Goal: Information Seeking & Learning: Find specific page/section

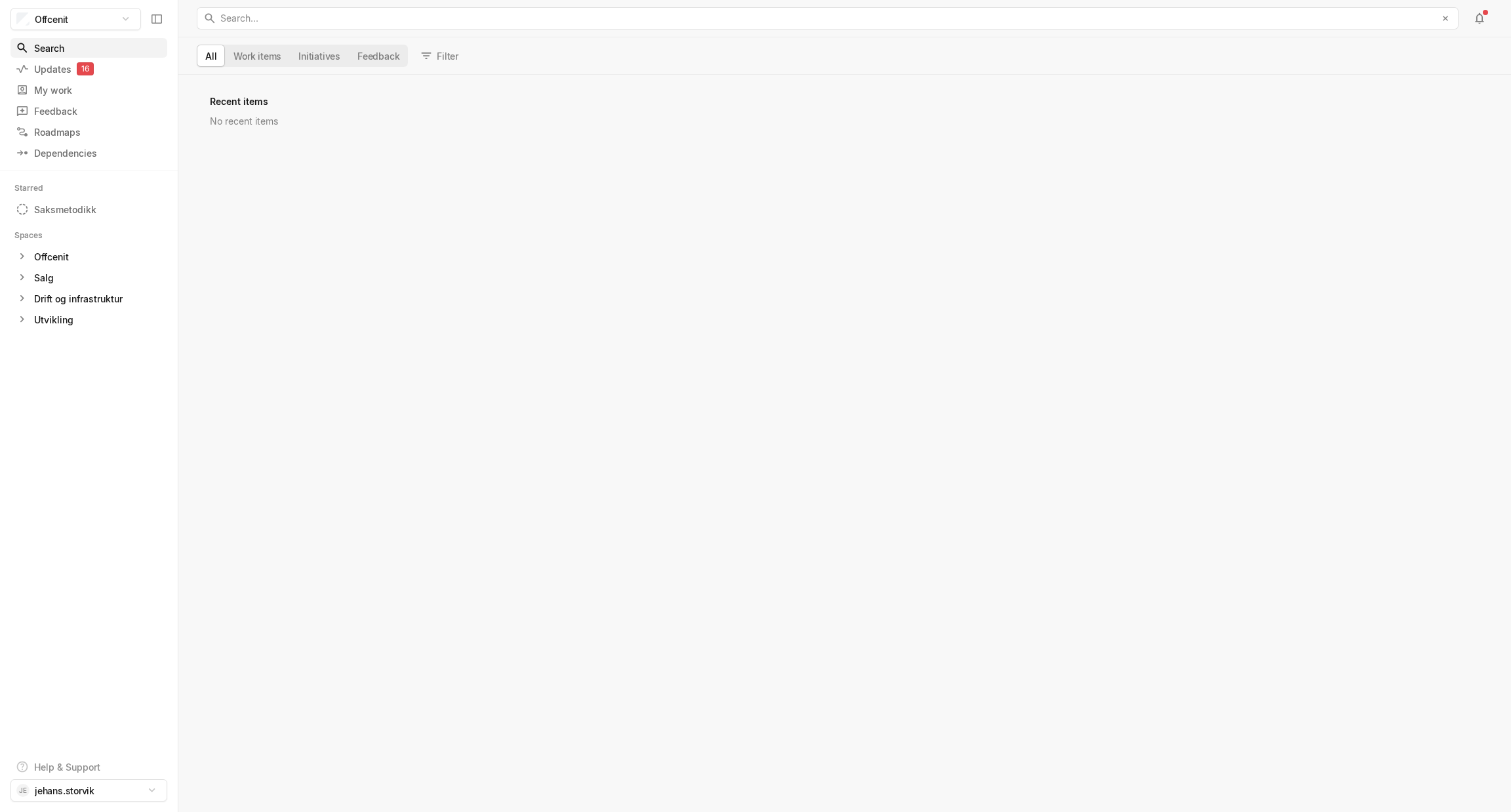
scroll to position [727, 1323]
click at [66, 55] on div "Search" at bounding box center [82, 48] width 133 height 14
click at [38, 42] on div "Search" at bounding box center [82, 48] width 133 height 14
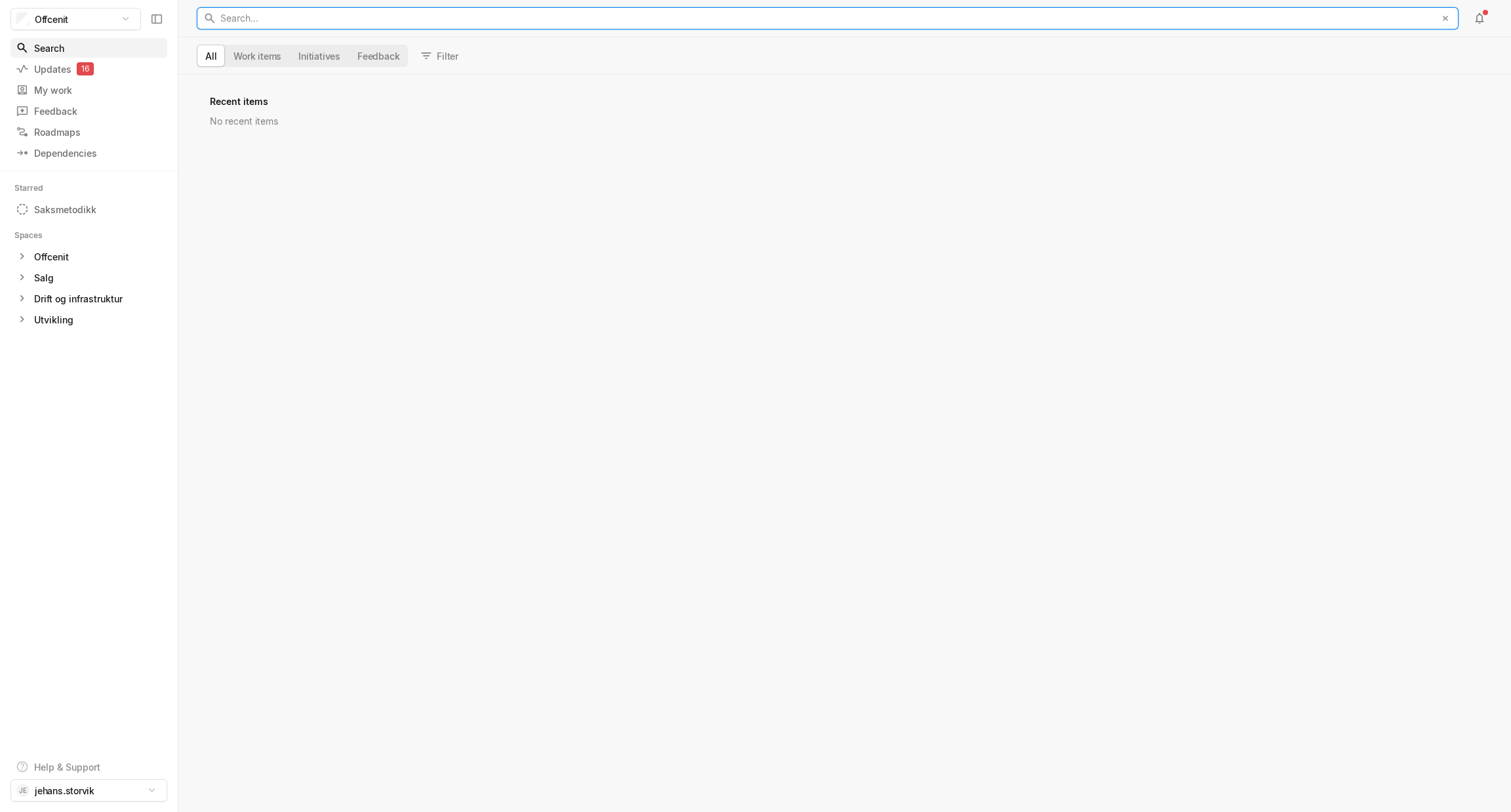
click at [247, 18] on div "Search... ﻿" at bounding box center [824, 18] width 1208 height 21
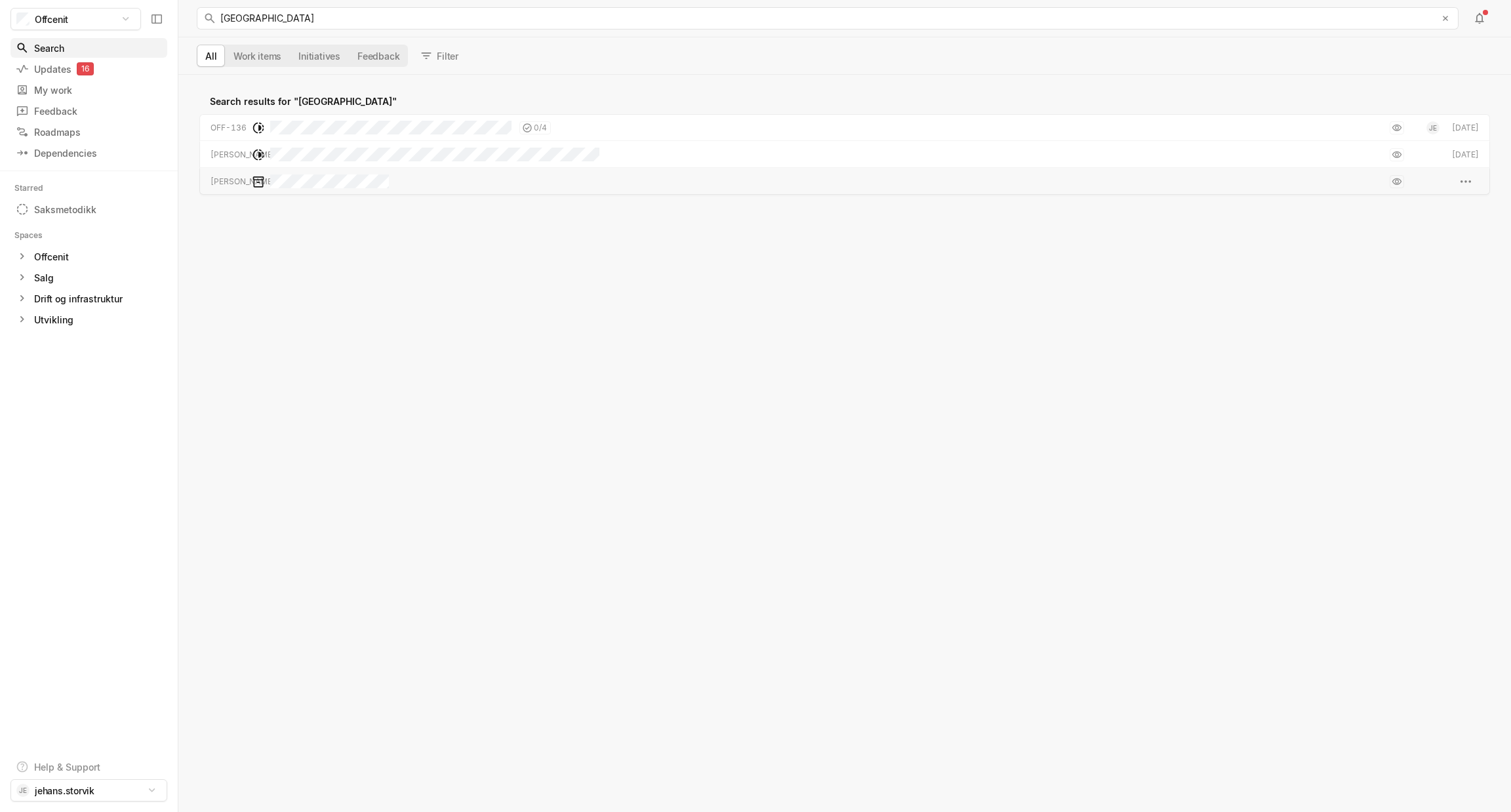
click at [343, 171] on div "grid" at bounding box center [332, 181] width 124 height 27
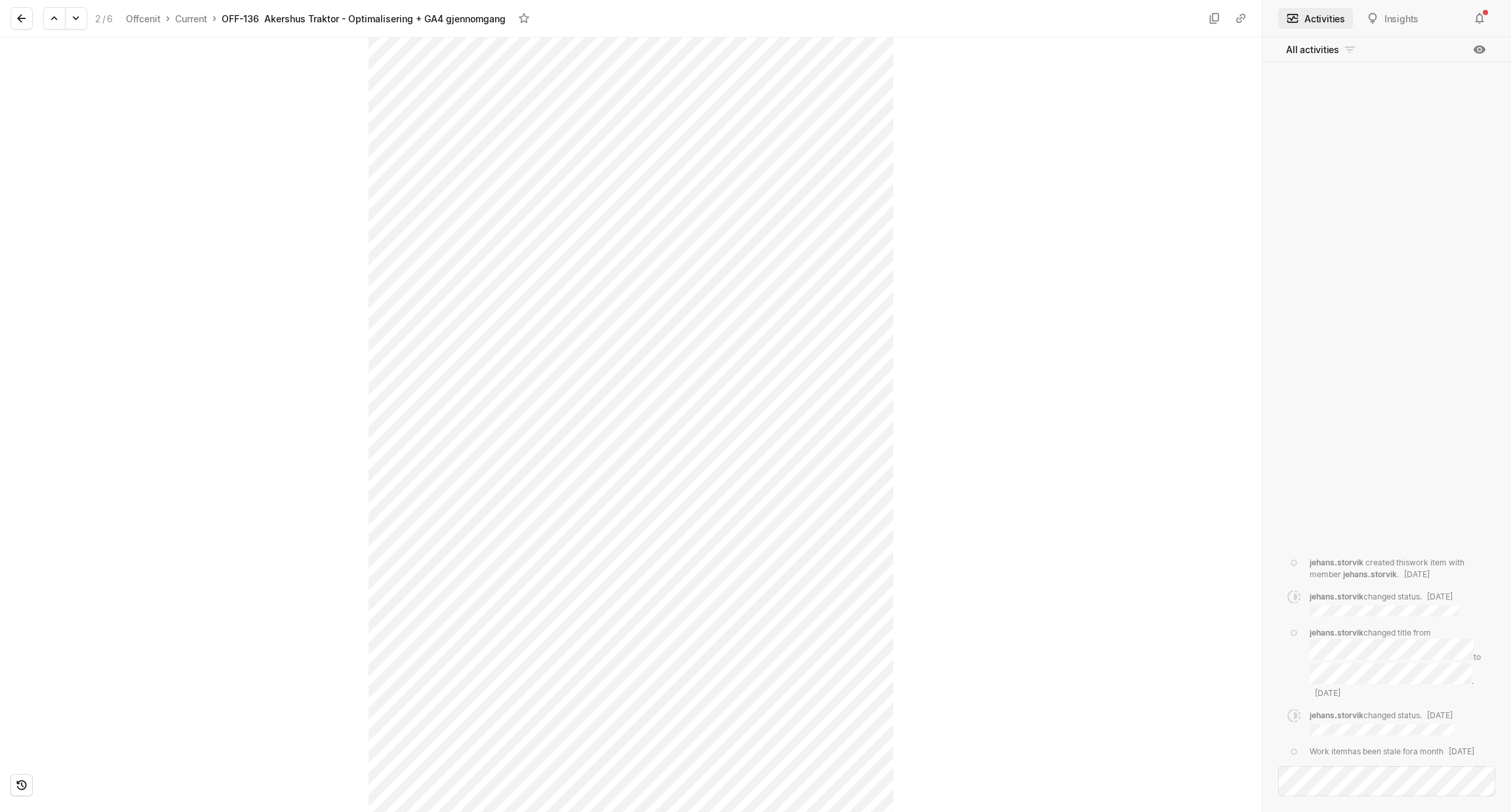
scroll to position [219, 0]
